Goal: Information Seeking & Learning: Learn about a topic

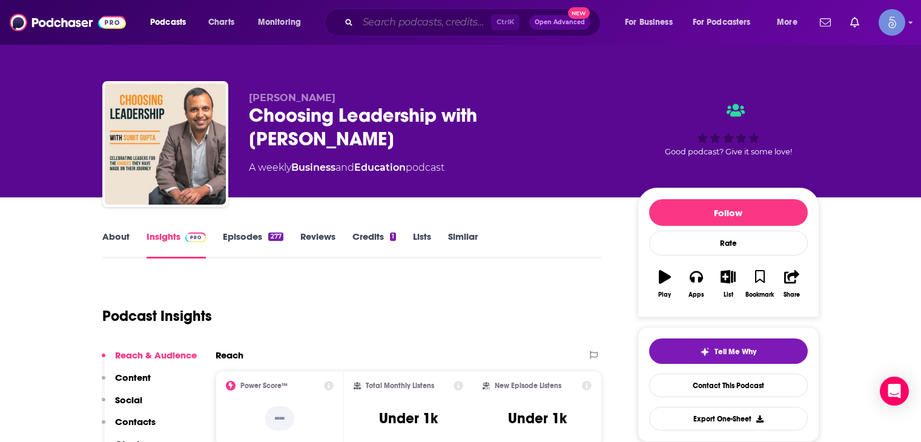
click at [369, 23] on input "Search podcasts, credits, & more..." at bounding box center [424, 22] width 133 height 19
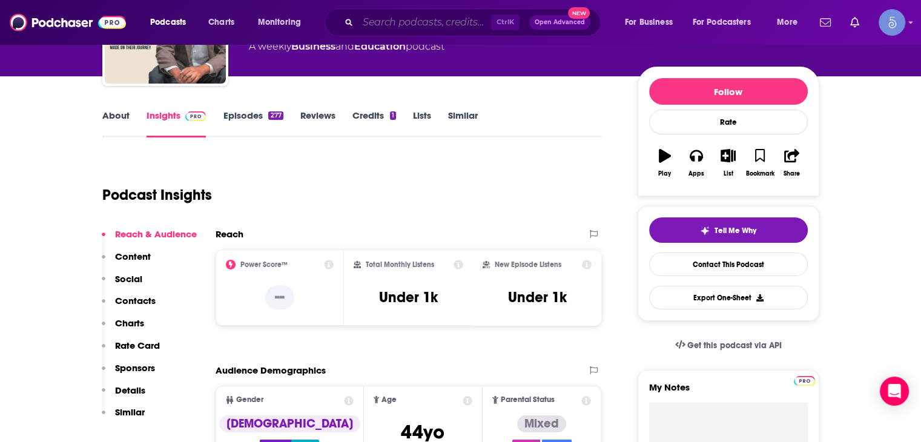
scroll to position [121, 0]
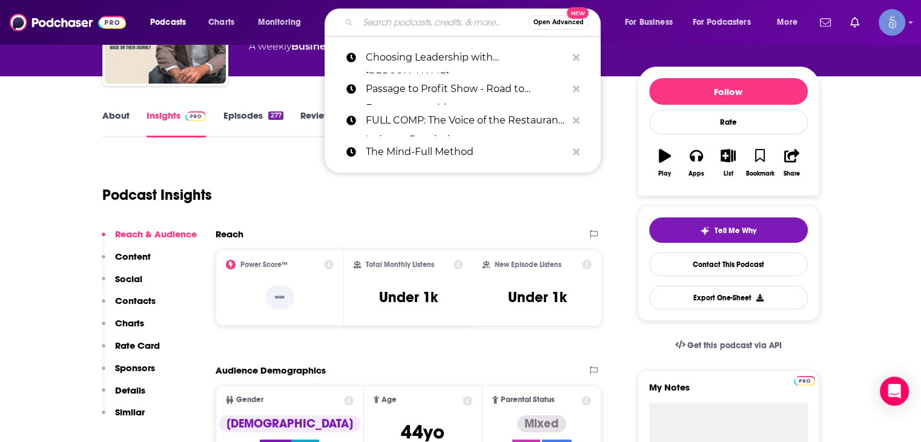
paste input "[PERSON_NAME] Makes Money"
type input "[PERSON_NAME] Makes Money"
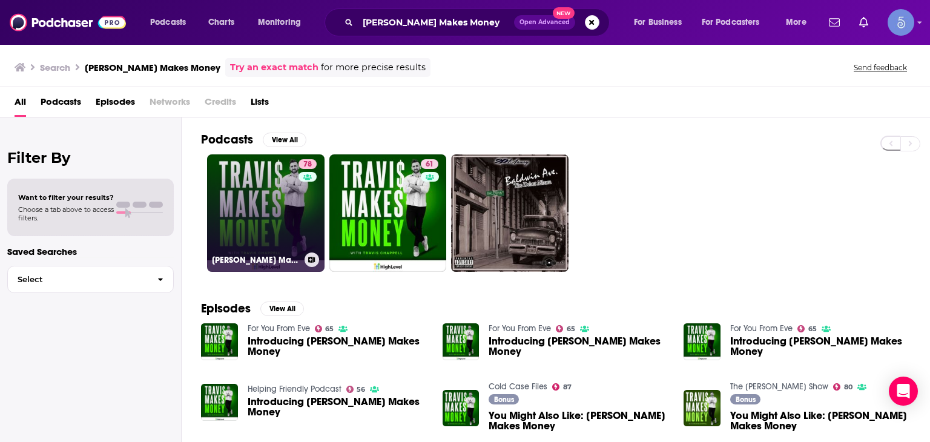
click at [283, 191] on link "78 [PERSON_NAME] Makes Money" at bounding box center [265, 212] width 117 height 117
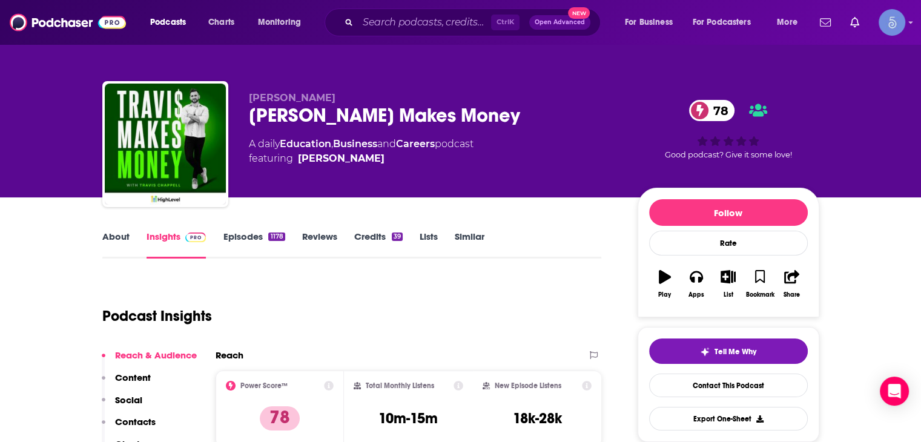
scroll to position [242, 0]
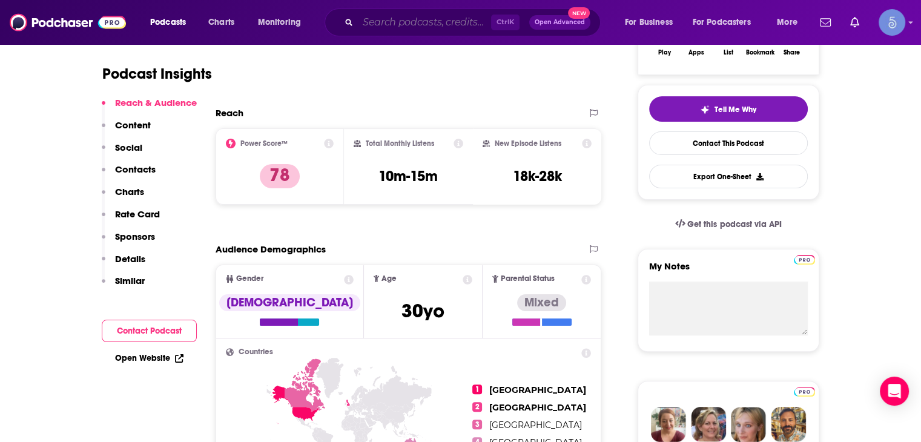
click at [453, 25] on input "Search podcasts, credits, & more..." at bounding box center [424, 22] width 133 height 19
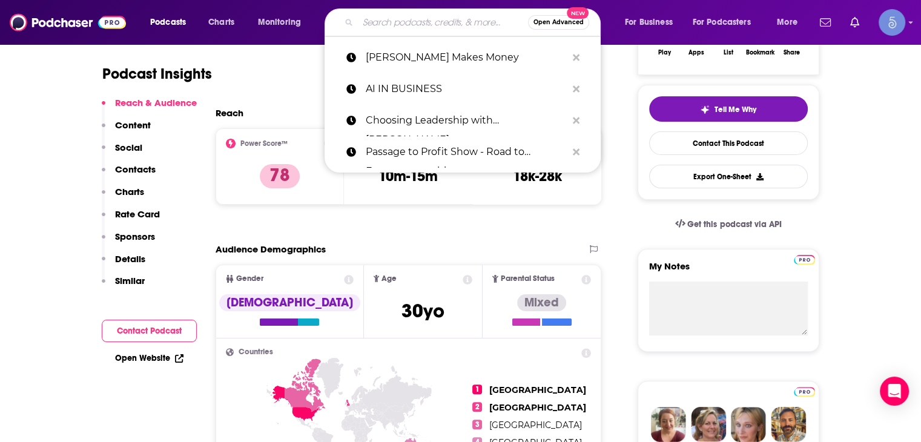
paste input "Making Billions: The Private Equity Podcast for Startup Founders and Venture Ca…"
type input "Making Billions: The Private Equity Podcast for Startup Founders and Venture Ca…"
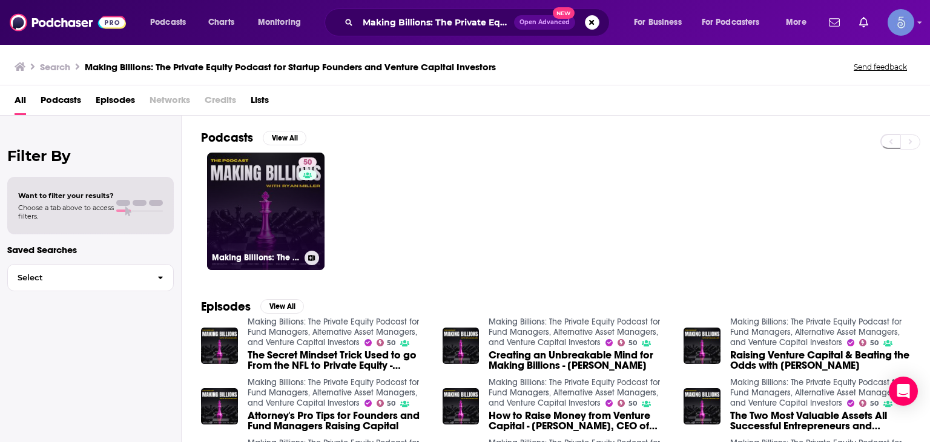
click at [277, 192] on link "50 Making Billions: The Private Equity Podcast for Fund Managers, Alternative A…" at bounding box center [265, 211] width 117 height 117
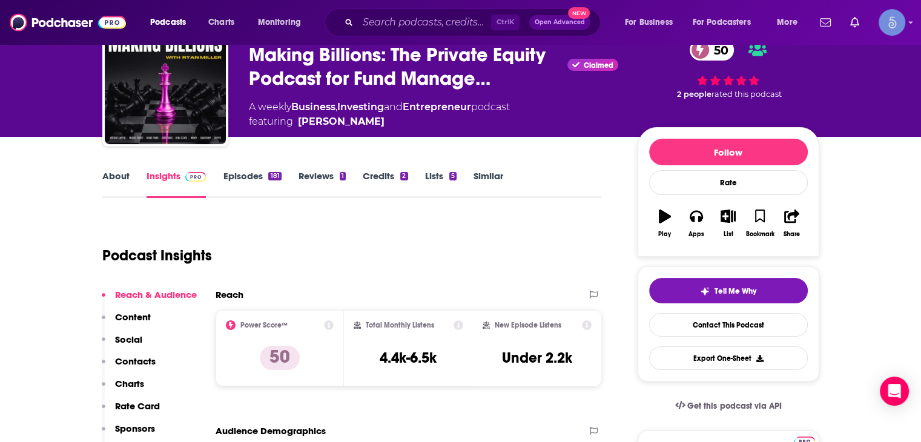
scroll to position [121, 0]
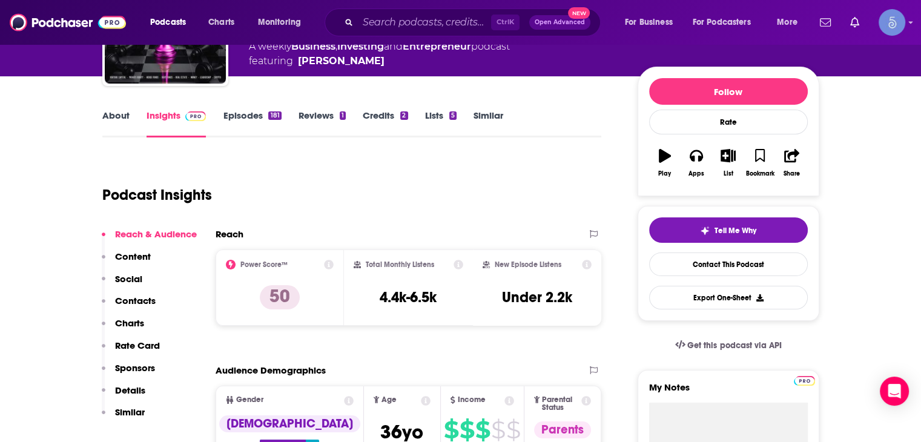
click at [104, 117] on link "About" at bounding box center [115, 124] width 27 height 28
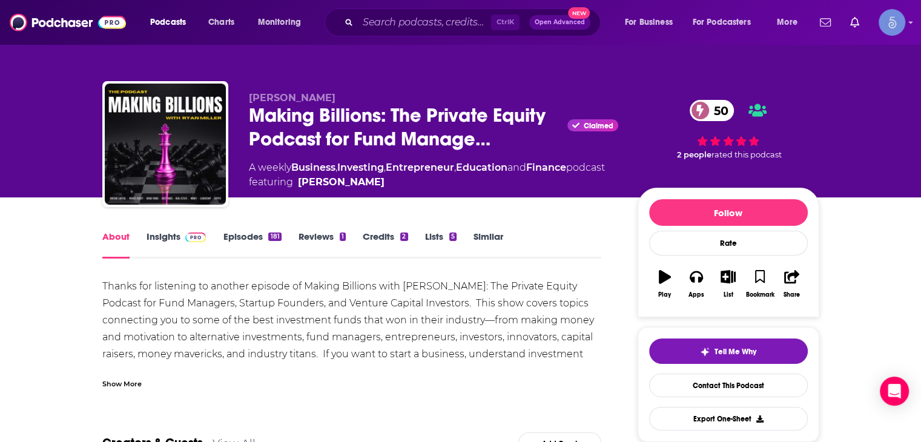
click at [249, 236] on link "Episodes 181" at bounding box center [252, 245] width 58 height 28
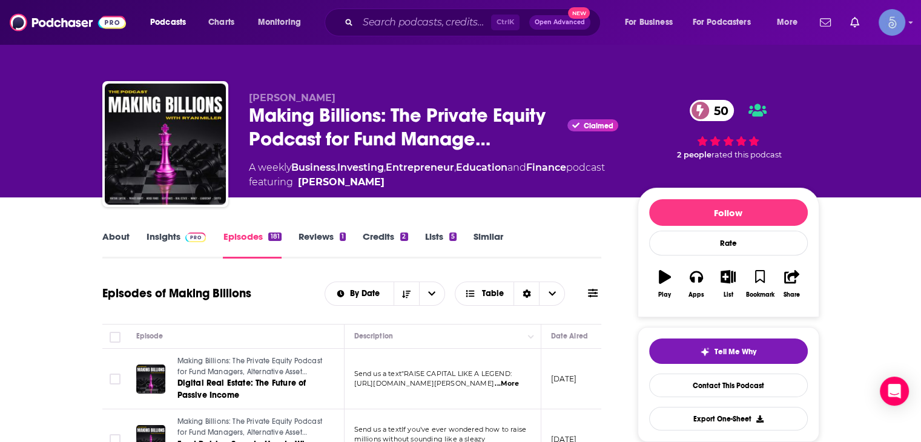
click at [186, 233] on img at bounding box center [195, 238] width 21 height 10
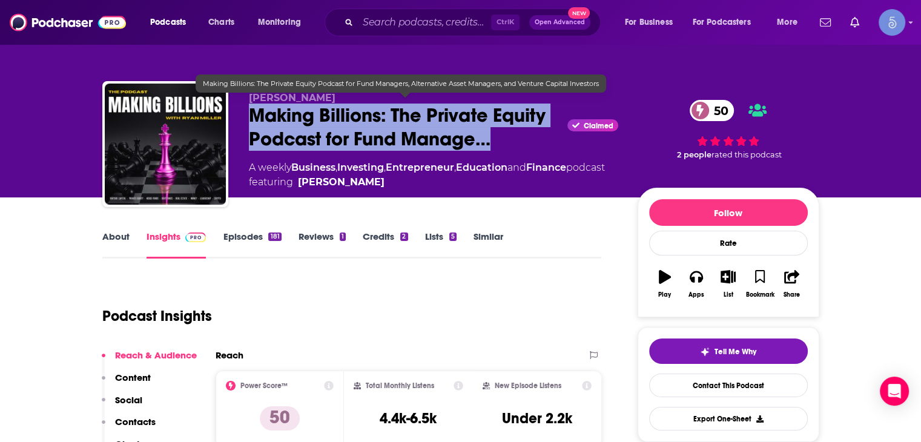
drag, startPoint x: 451, startPoint y: 133, endPoint x: 242, endPoint y: 119, distance: 210.0
click at [242, 119] on div "[PERSON_NAME] Making Billions: The Private Equity Podcast for Fund Manage… Clai…" at bounding box center [460, 146] width 717 height 131
